Goal: Task Accomplishment & Management: Manage account settings

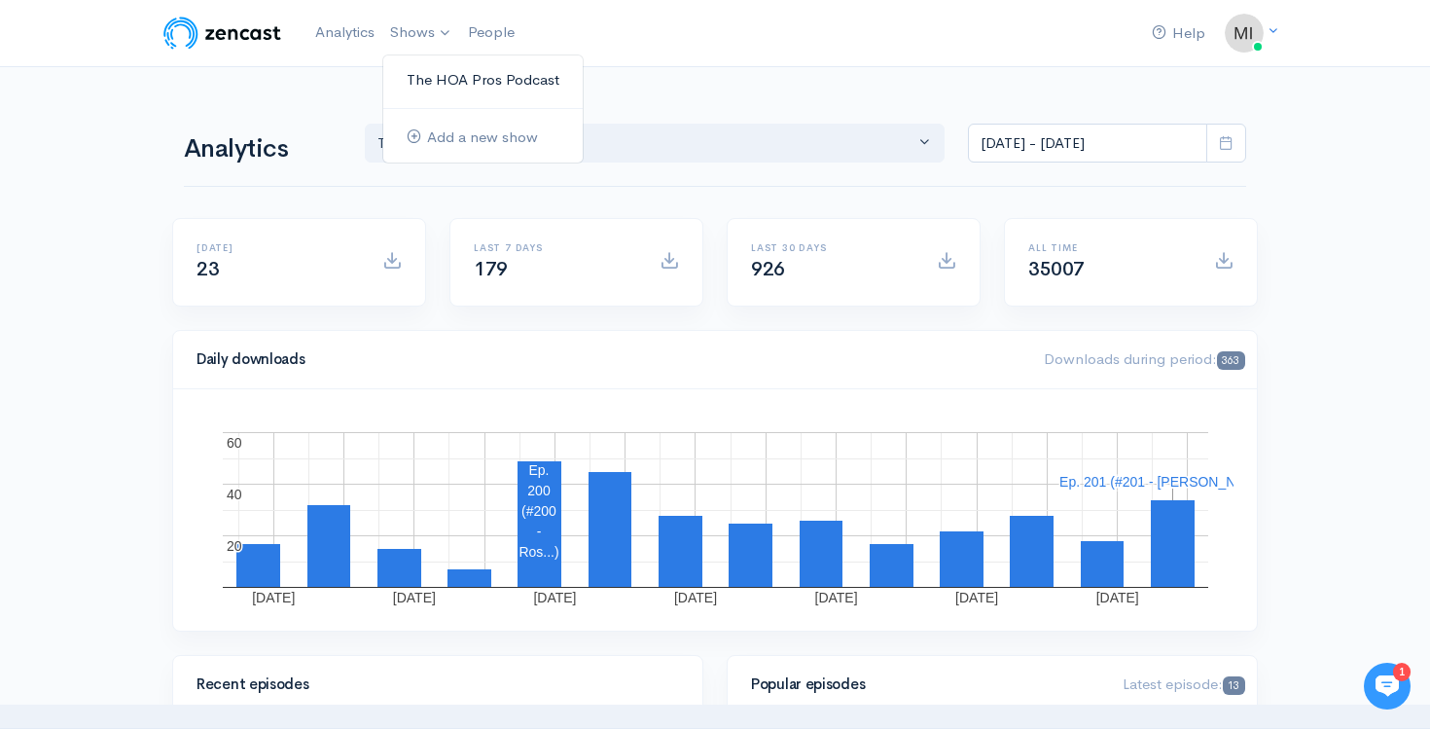
click at [429, 84] on link "The HOA Pros Podcast" at bounding box center [482, 80] width 199 height 34
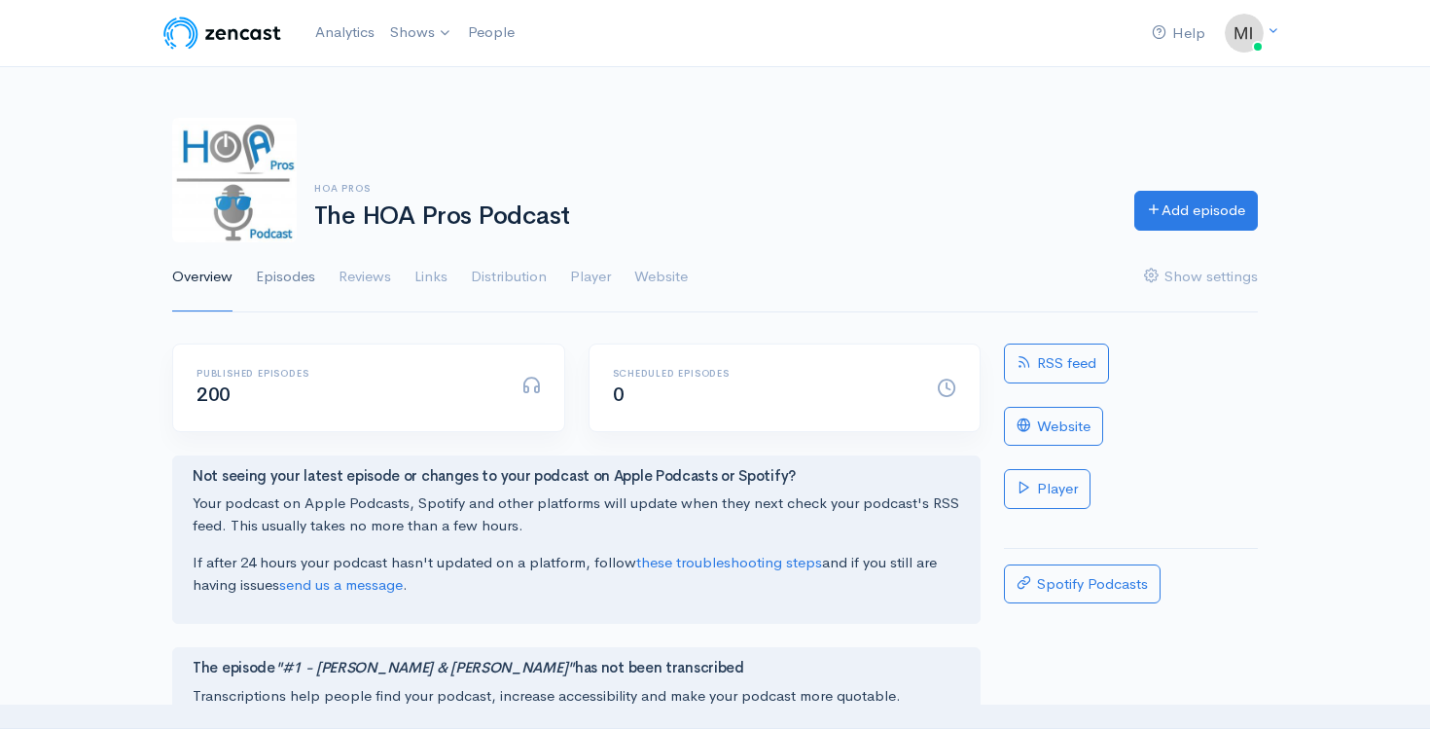
click at [277, 273] on link "Episodes" at bounding box center [285, 277] width 59 height 70
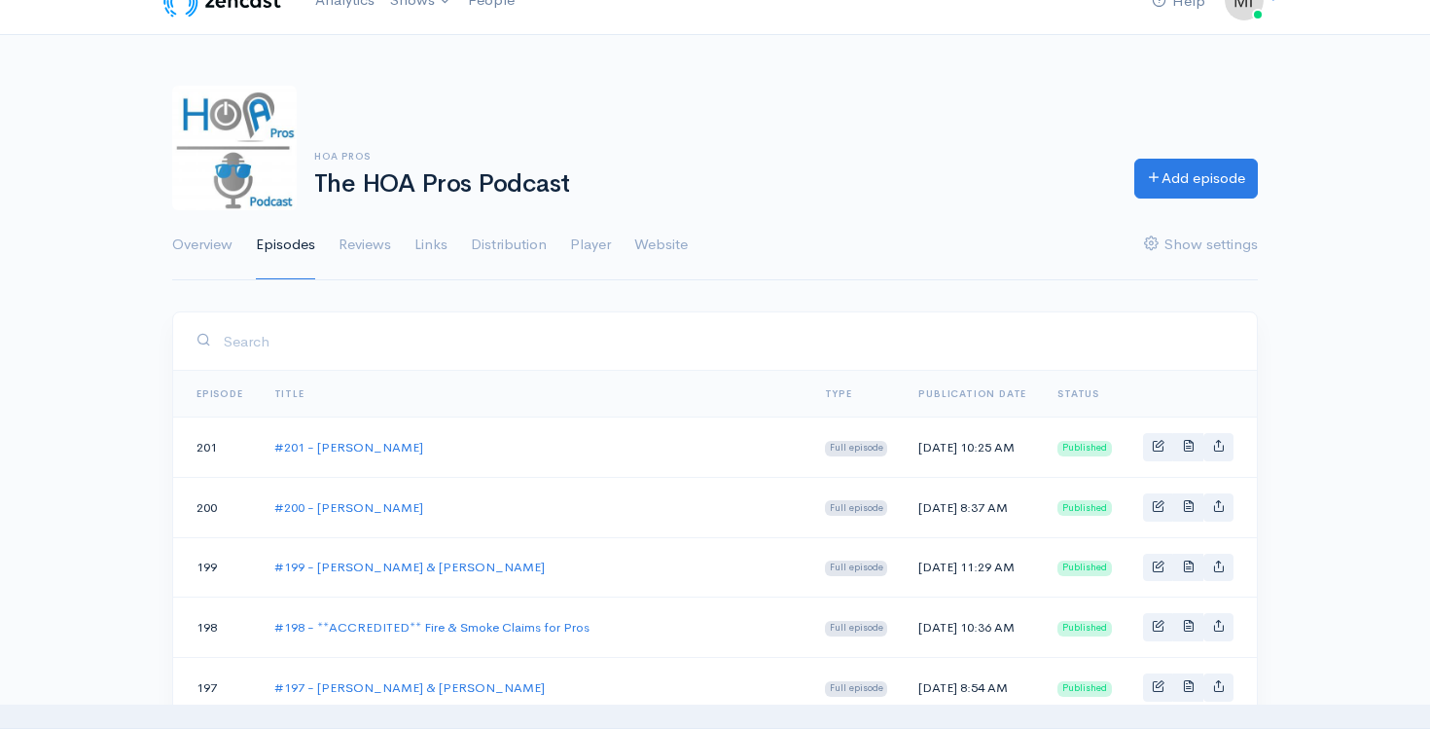
scroll to position [66, 0]
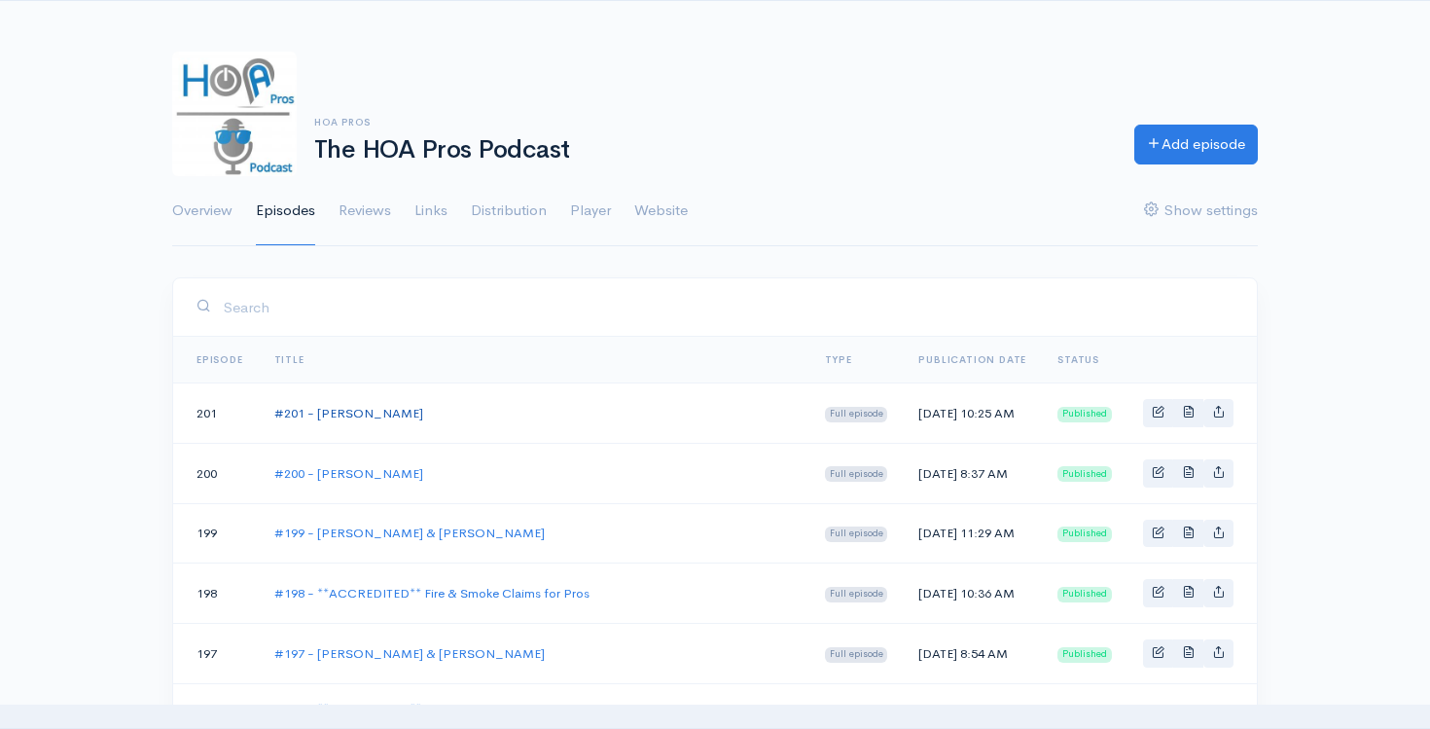
click at [362, 416] on link "#201 - [PERSON_NAME]" at bounding box center [348, 413] width 149 height 17
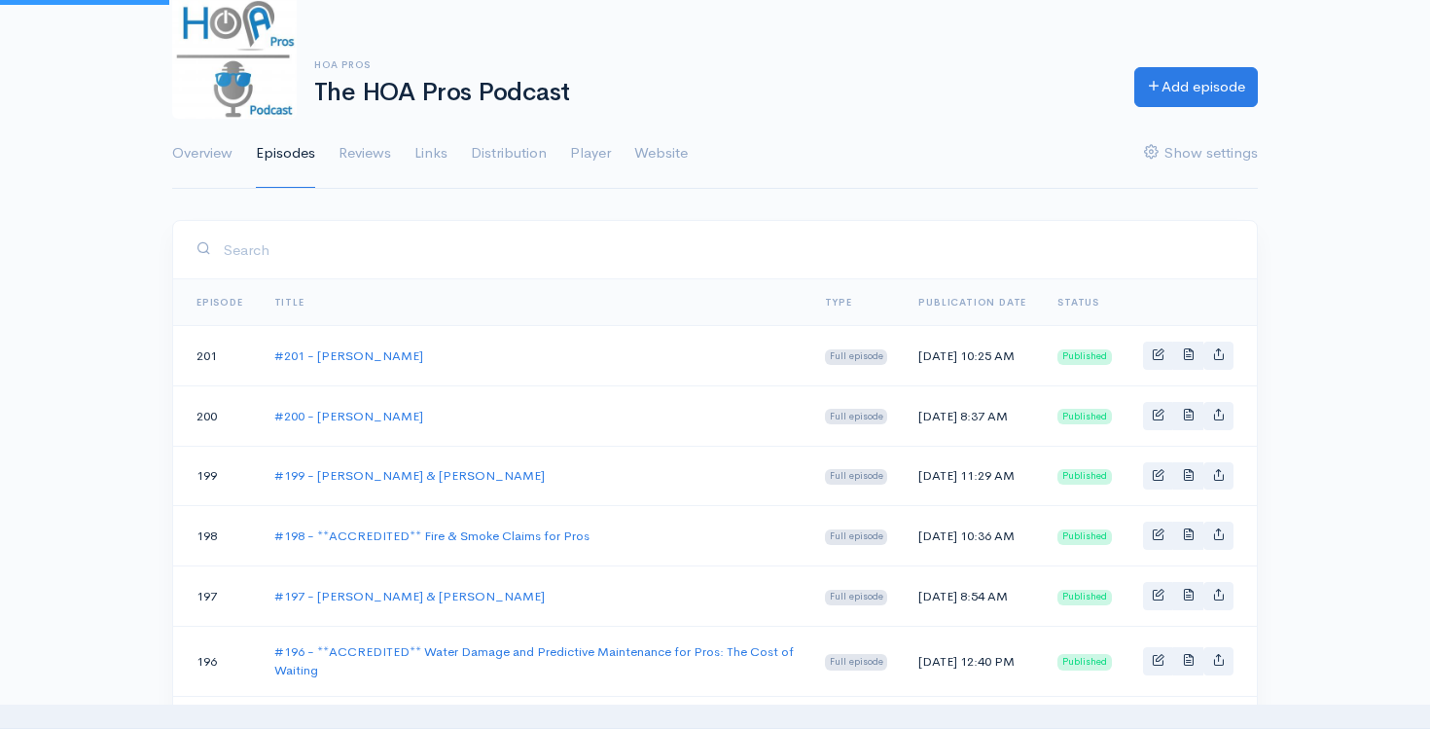
scroll to position [159, 0]
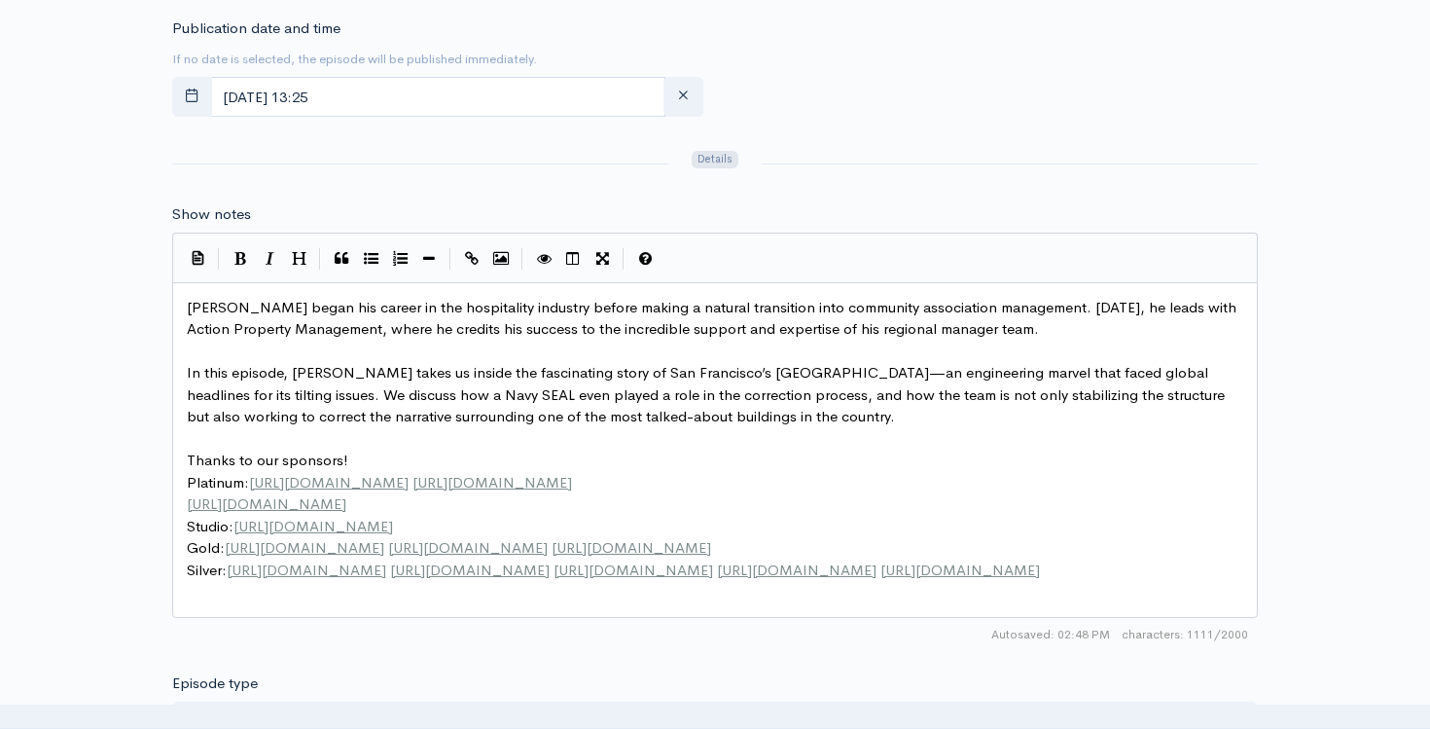
scroll to position [7, 0]
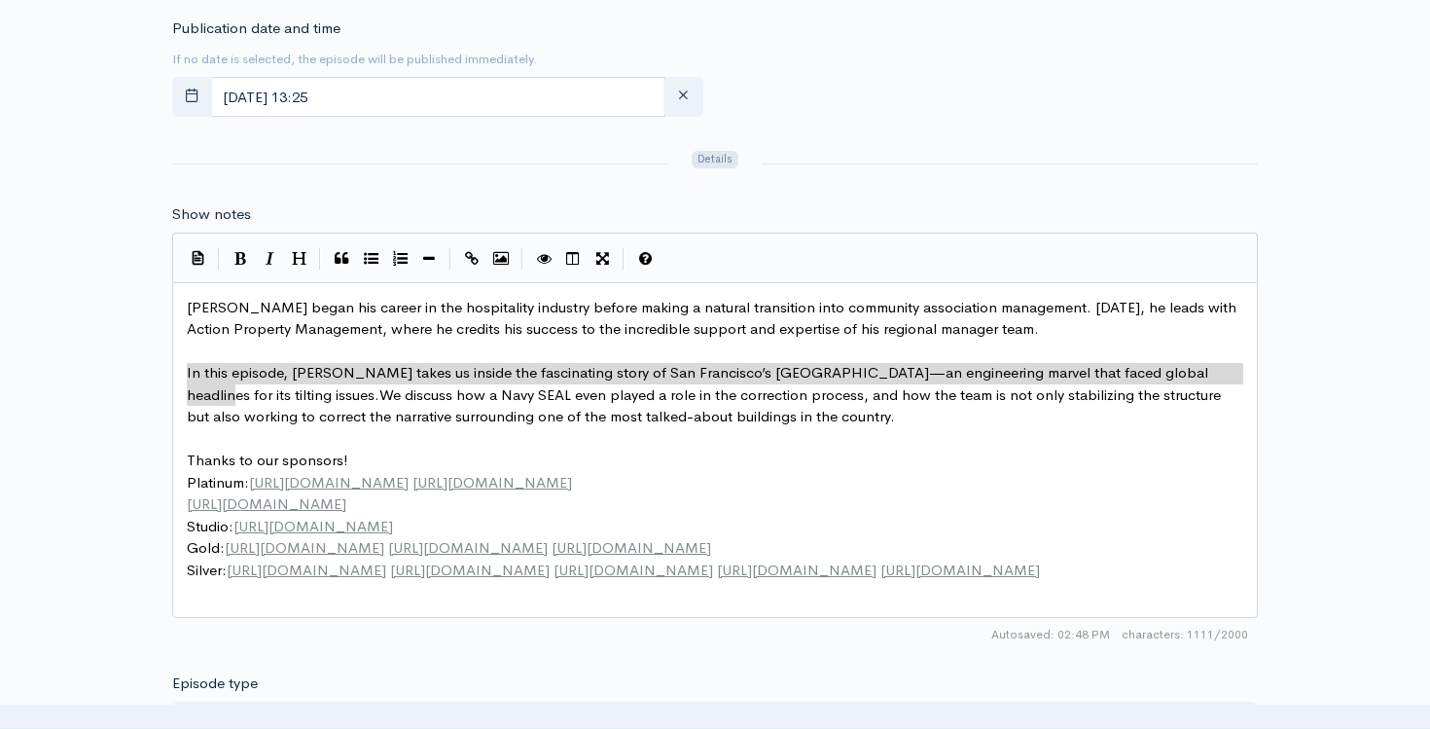
type textarea "In this episode, [PERSON_NAME] takes us inside the fascinating story of San Fra…"
drag, startPoint x: 189, startPoint y: 371, endPoint x: 233, endPoint y: 393, distance: 50.0
